Goal: Information Seeking & Learning: Learn about a topic

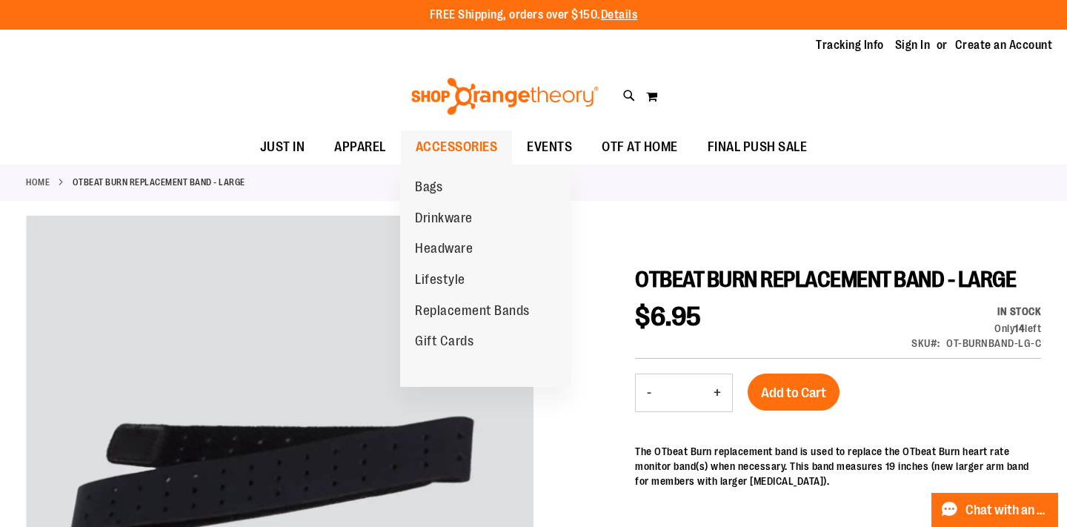
click at [454, 150] on span "ACCESSORIES" at bounding box center [457, 146] width 82 height 33
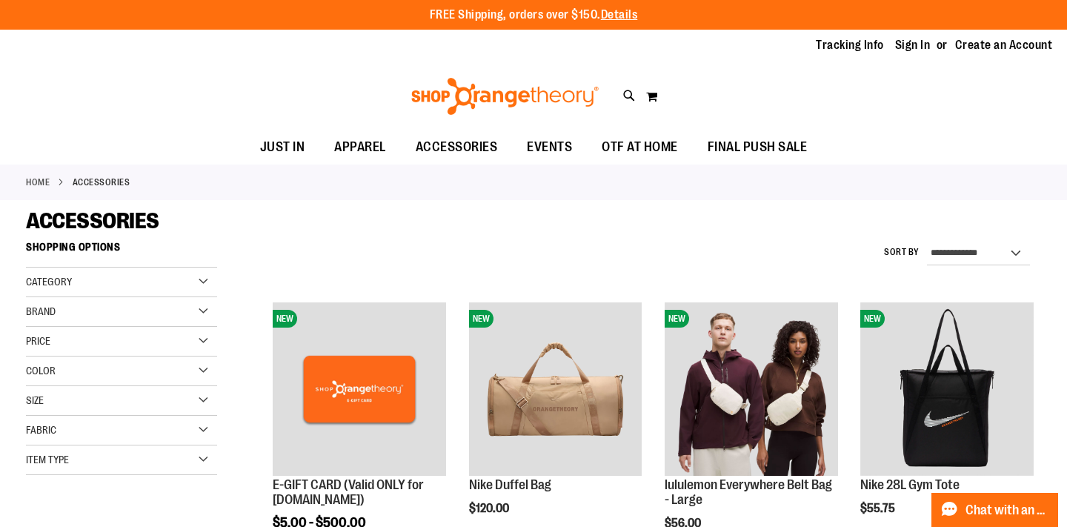
click at [198, 276] on div "Category" at bounding box center [121, 283] width 191 height 30
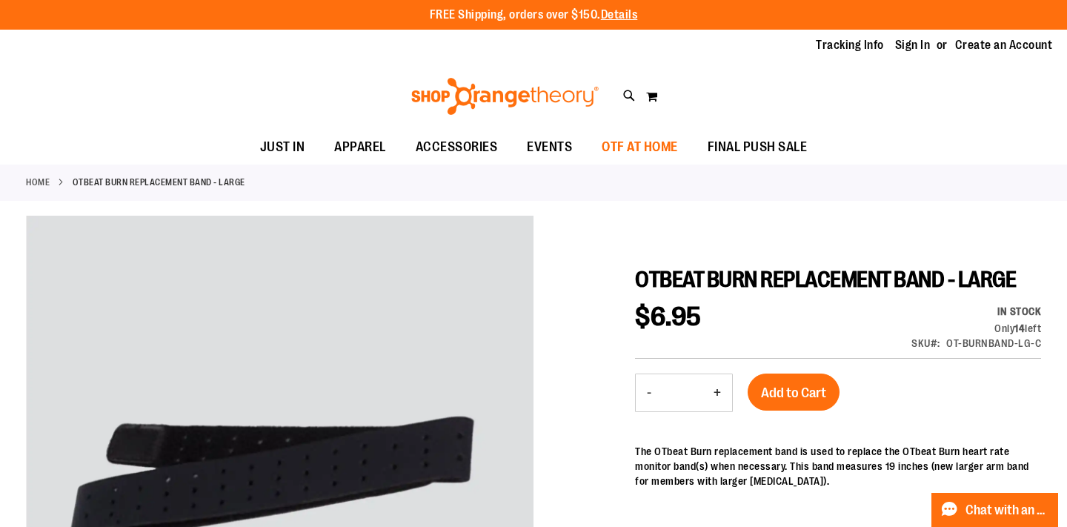
click at [622, 139] on span "OTF AT HOME" at bounding box center [640, 146] width 76 height 33
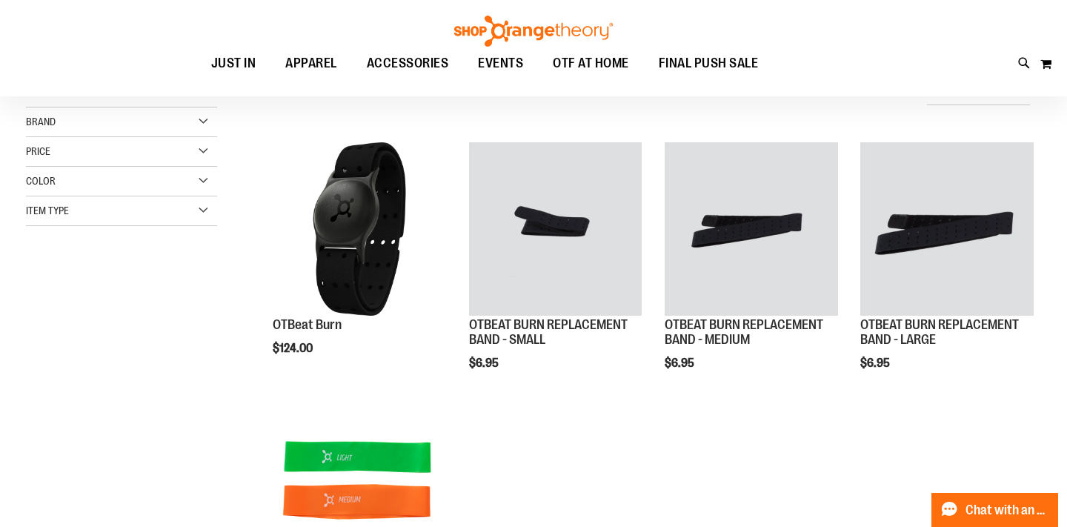
scroll to position [156, 0]
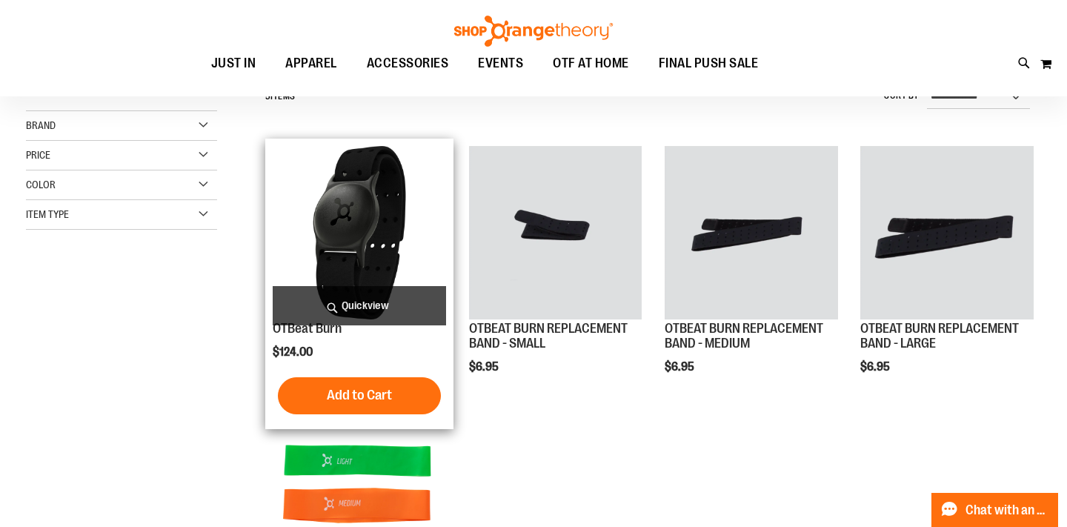
click at [374, 194] on img "product" at bounding box center [359, 232] width 173 height 173
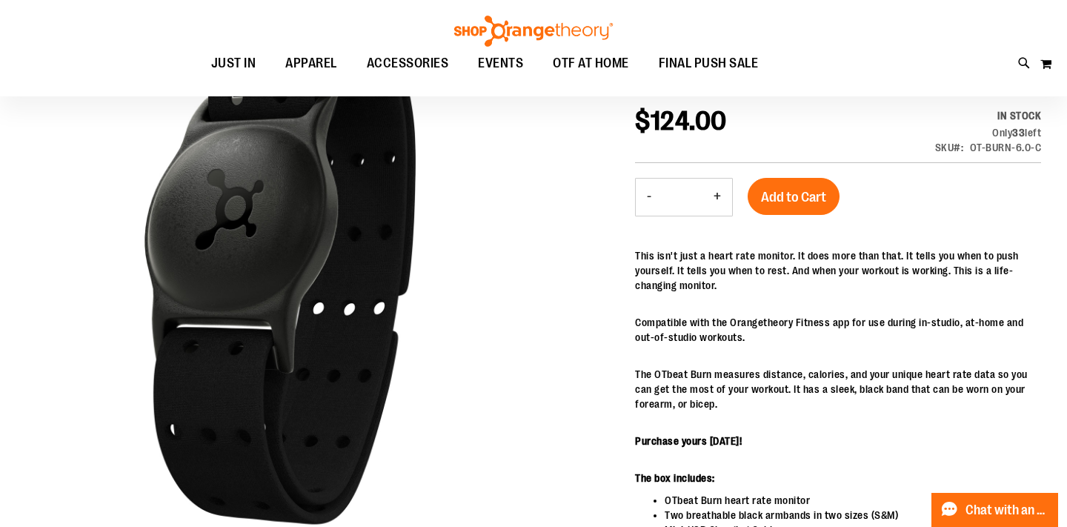
scroll to position [196, 0]
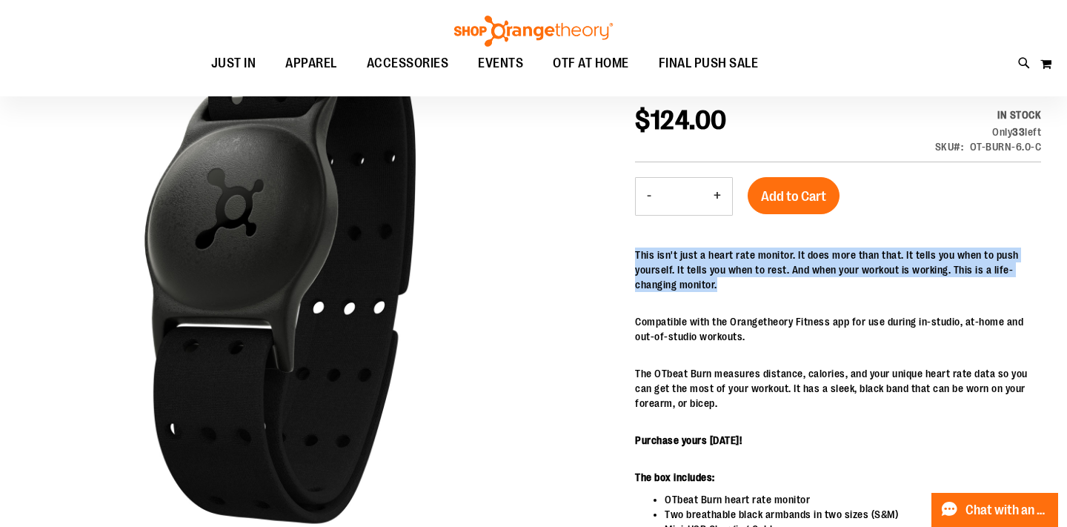
drag, startPoint x: 636, startPoint y: 250, endPoint x: 748, endPoint y: 295, distance: 120.7
click at [748, 295] on div "This isn't just a heart rate monitor. It does more than that. It tells you when…" at bounding box center [838, 491] width 406 height 486
click at [715, 299] on div "This isn't just a heart rate monitor. It does more than that. It tells you when…" at bounding box center [838, 491] width 406 height 486
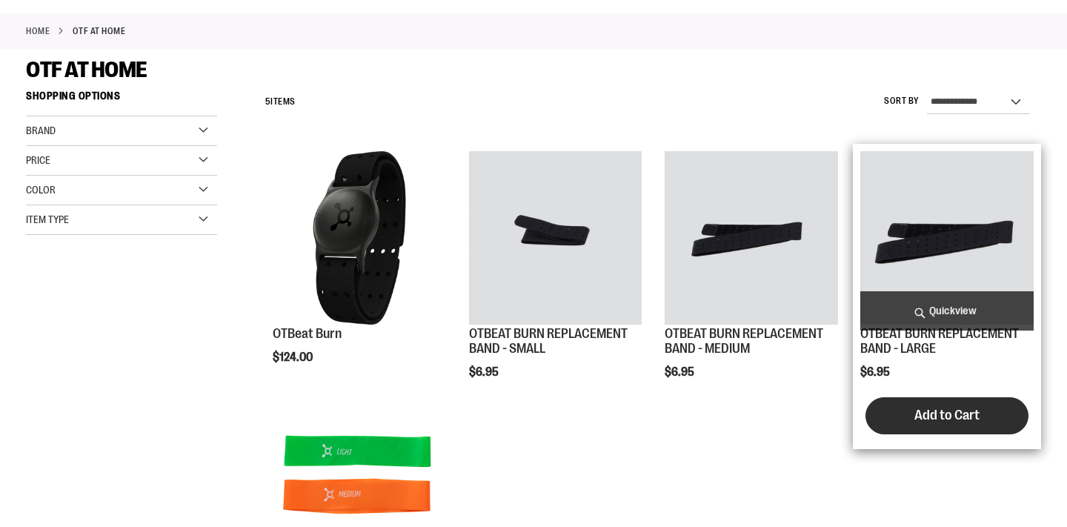
scroll to position [155, 0]
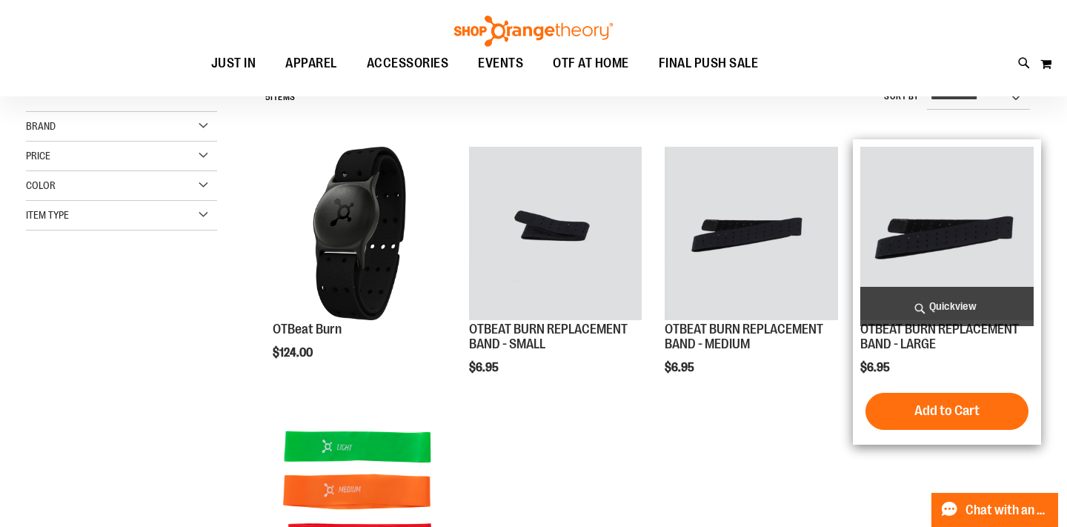
click at [915, 216] on img "product" at bounding box center [947, 233] width 173 height 173
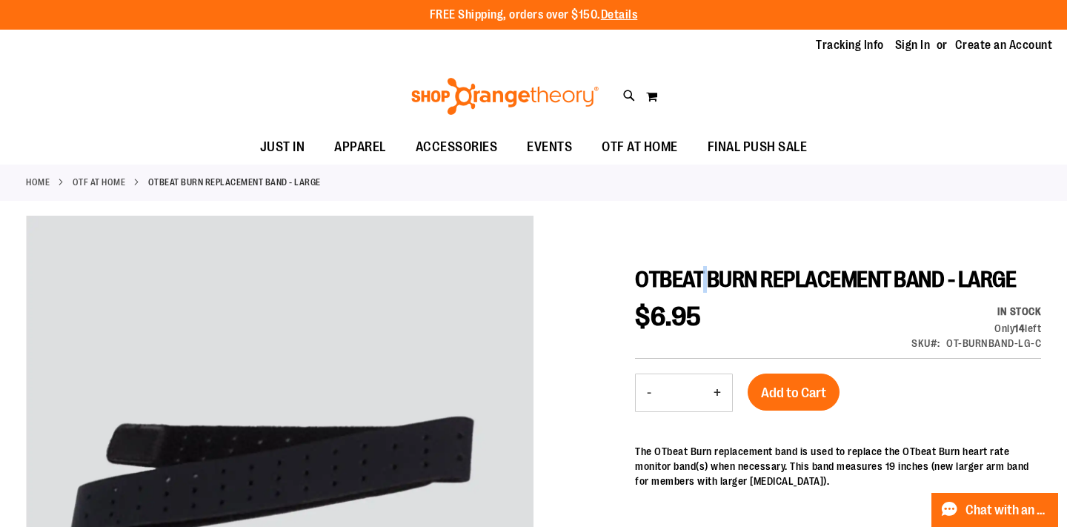
click at [709, 281] on span "OTBEAT BURN REPLACEMENT BAND - LARGE" at bounding box center [825, 279] width 381 height 25
click at [723, 315] on div "$6.95 In stock Only 14 left SKU OT-BURNBAND-LG-C" at bounding box center [838, 331] width 406 height 55
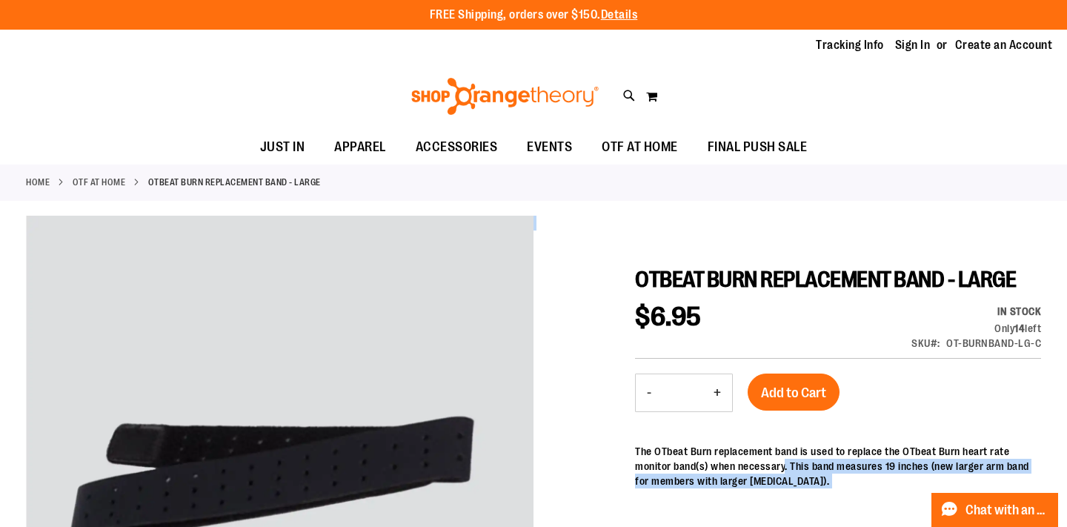
drag, startPoint x: 633, startPoint y: 448, endPoint x: 784, endPoint y: 464, distance: 152.1
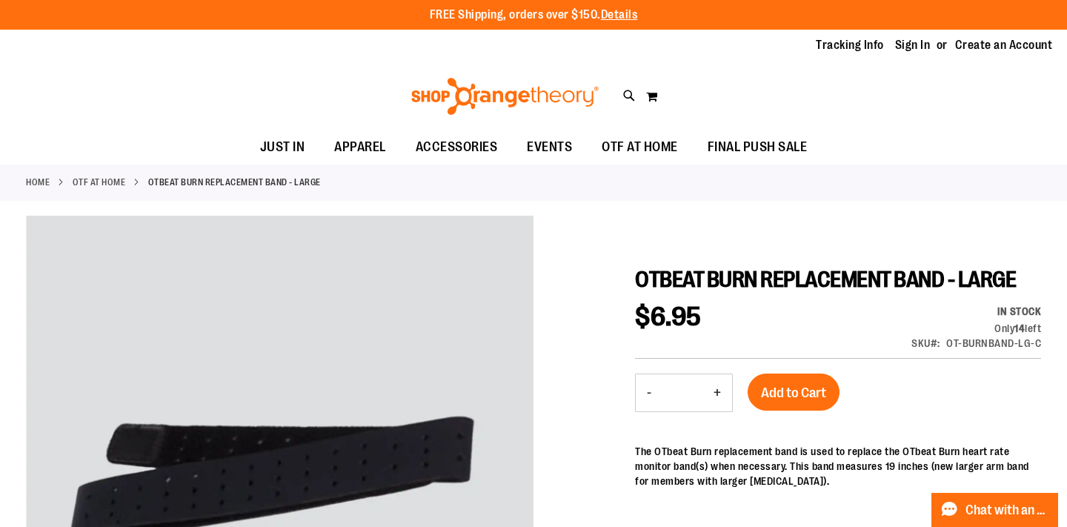
click at [794, 495] on div "The OTbeat Burn replacement band is used to replace the OTbeat Burn heart rate …" at bounding box center [838, 470] width 406 height 52
